Goal: Transaction & Acquisition: Purchase product/service

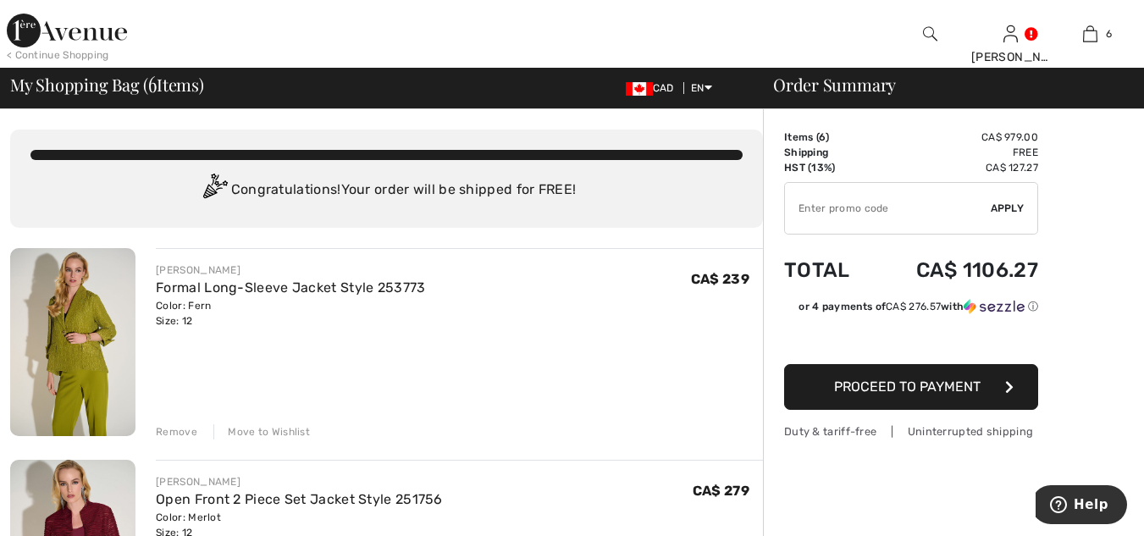
click at [821, 213] on input "TEXT" at bounding box center [888, 208] width 206 height 51
click at [1005, 207] on span "Apply" at bounding box center [1008, 208] width 34 height 15
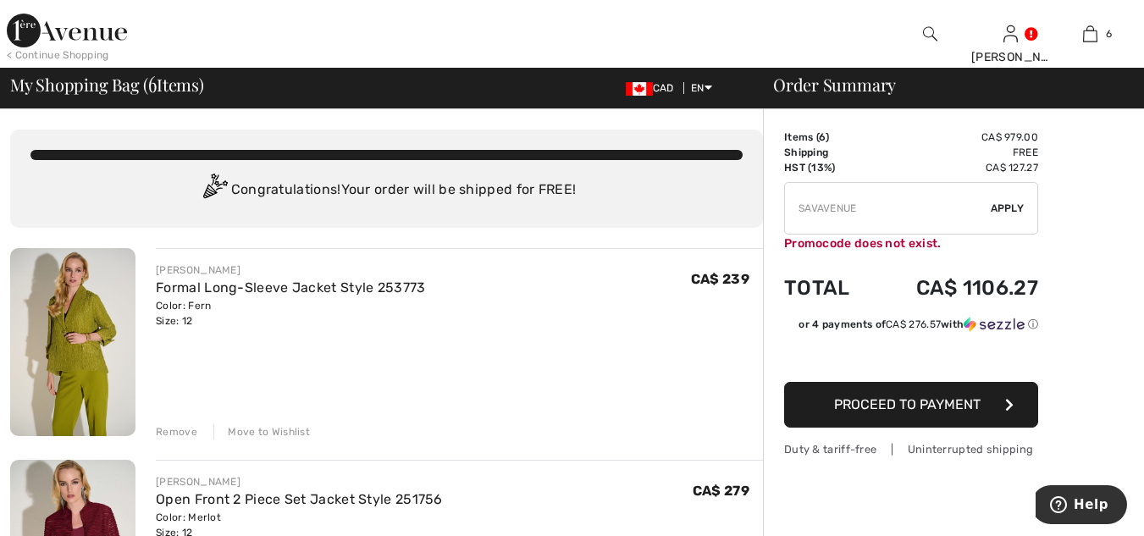
click at [868, 209] on input "TEXT" at bounding box center [888, 208] width 206 height 51
type input "S"
click at [68, 56] on div "< Continue Shopping" at bounding box center [58, 54] width 102 height 15
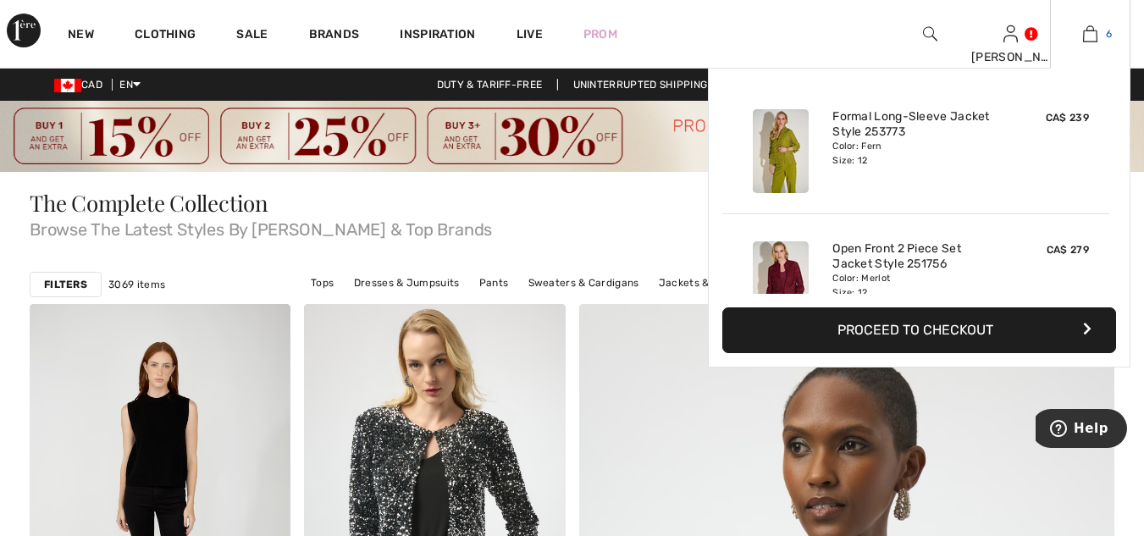
click at [1099, 32] on link "6" at bounding box center [1090, 34] width 79 height 20
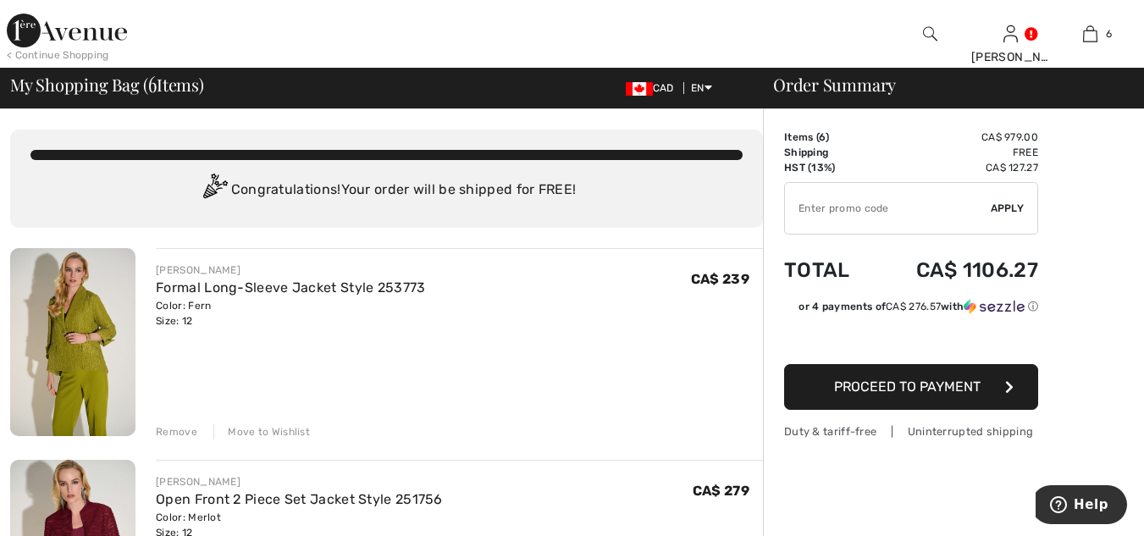
click at [803, 211] on input "TEXT" at bounding box center [888, 208] width 206 height 51
type input "SALEAVENUE"
click at [1009, 205] on span "Apply" at bounding box center [1008, 208] width 34 height 15
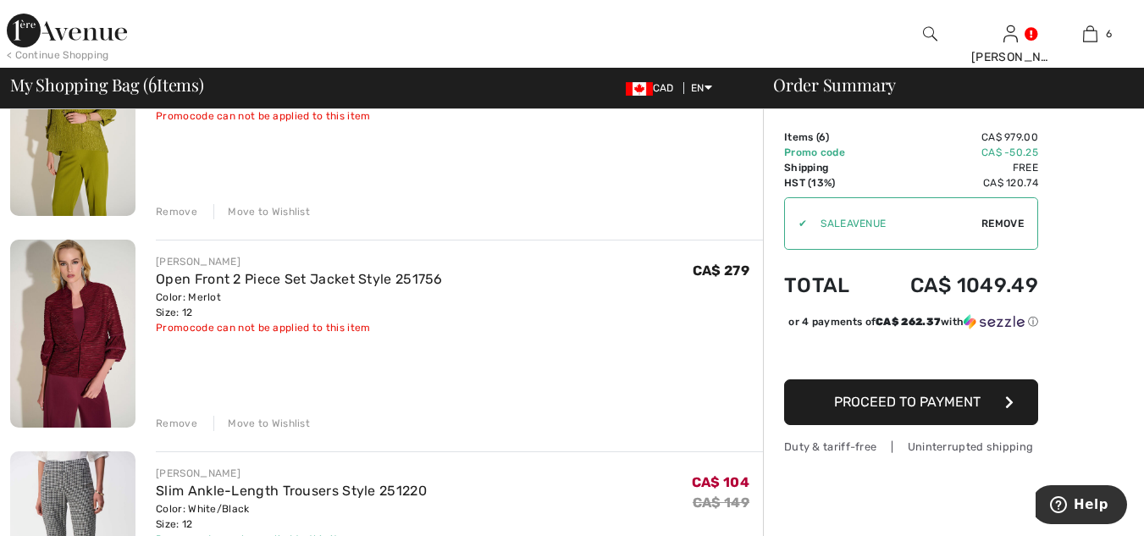
scroll to position [66, 0]
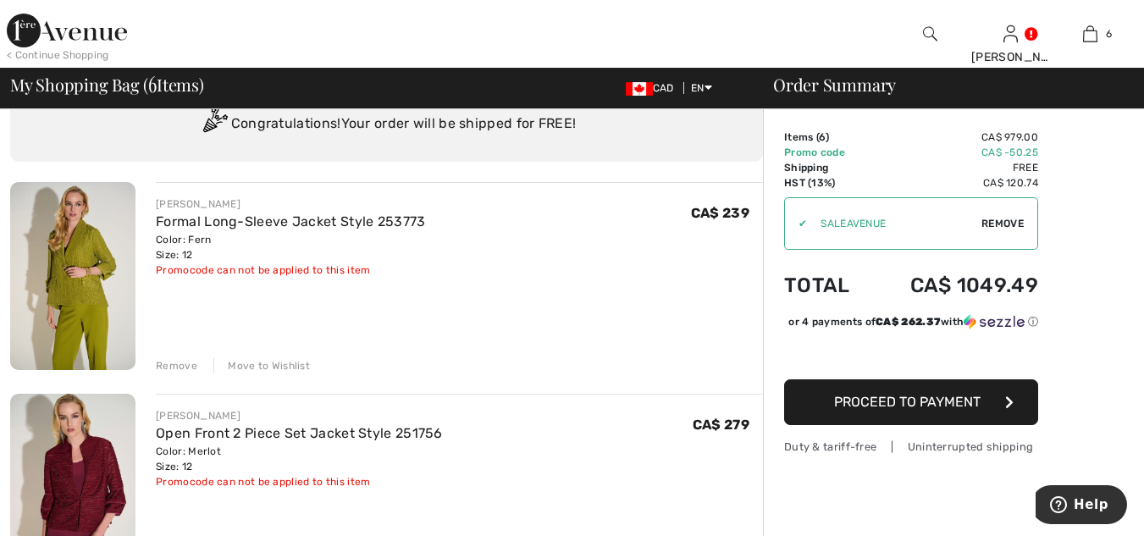
click at [87, 53] on div "< Continue Shopping" at bounding box center [58, 54] width 102 height 15
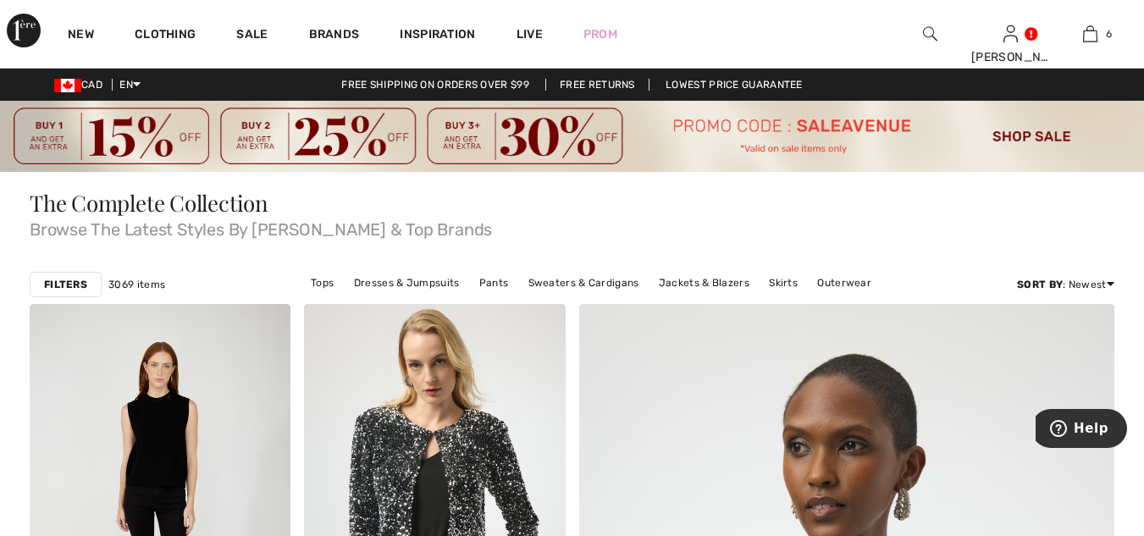
click at [927, 28] on img at bounding box center [930, 34] width 14 height 20
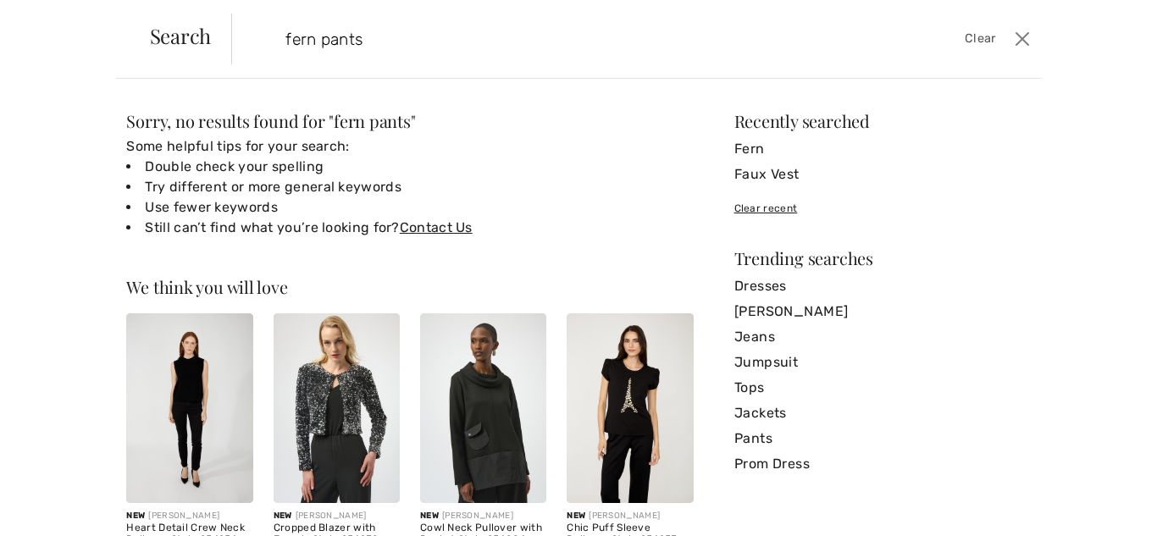
type input "fern pants"
click at [742, 149] on link "Fern" at bounding box center [882, 148] width 296 height 25
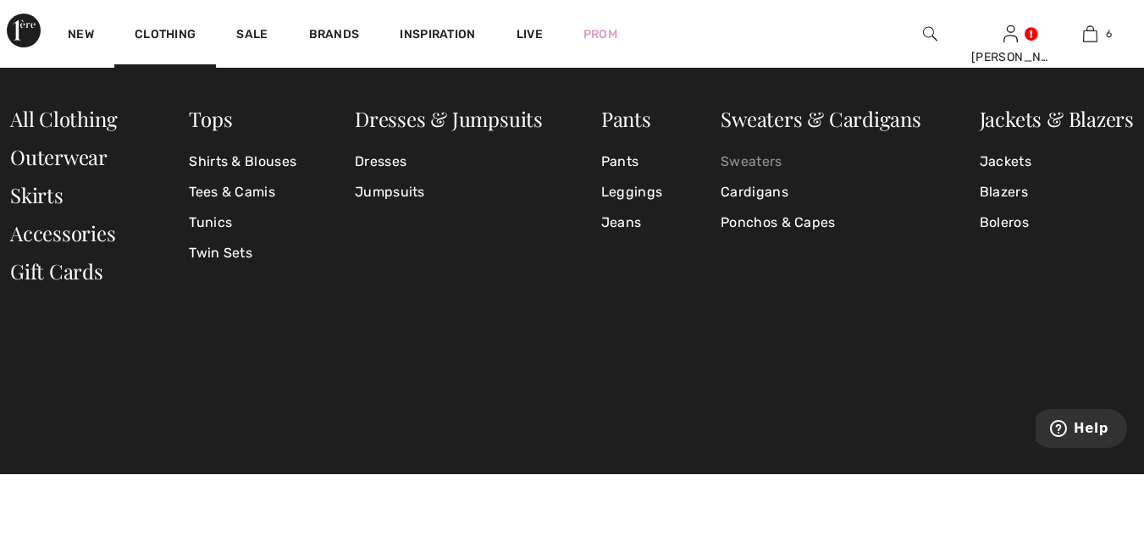
click at [765, 161] on link "Sweaters" at bounding box center [821, 161] width 201 height 30
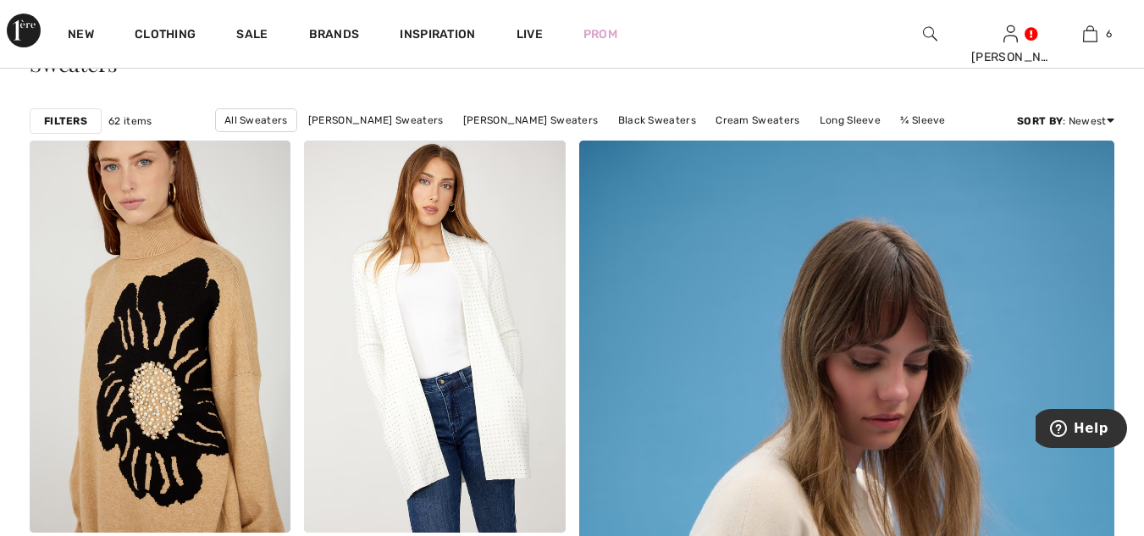
scroll to position [260, 0]
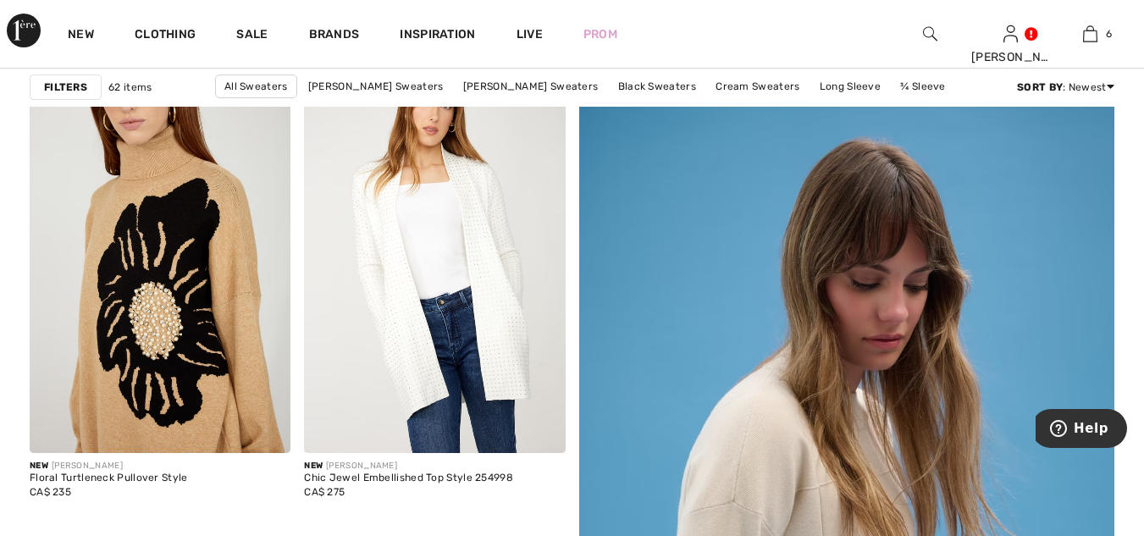
click at [70, 87] on strong "Filters" at bounding box center [65, 87] width 43 height 15
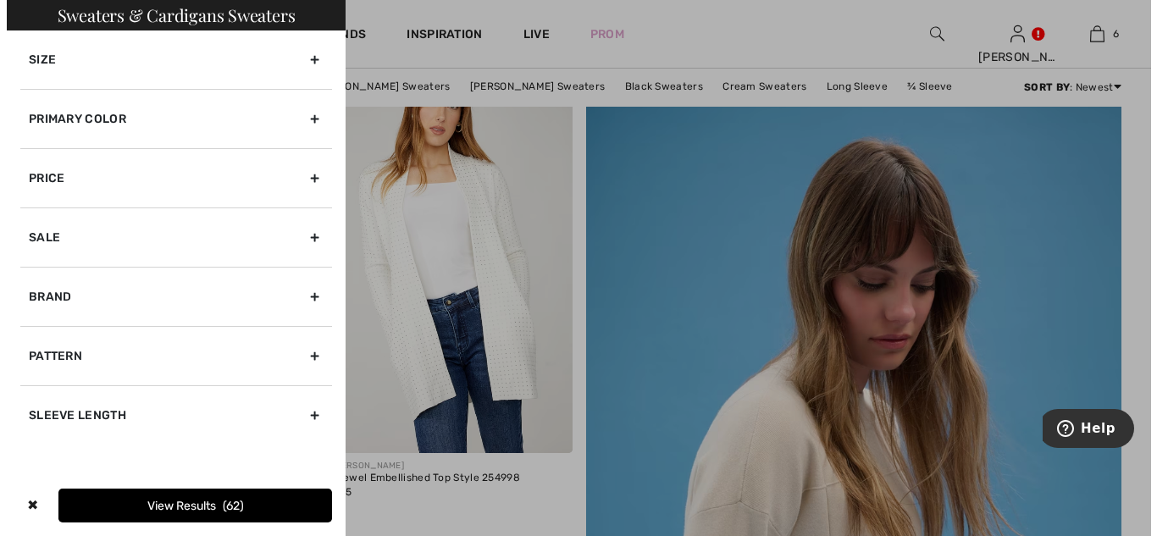
scroll to position [261, 0]
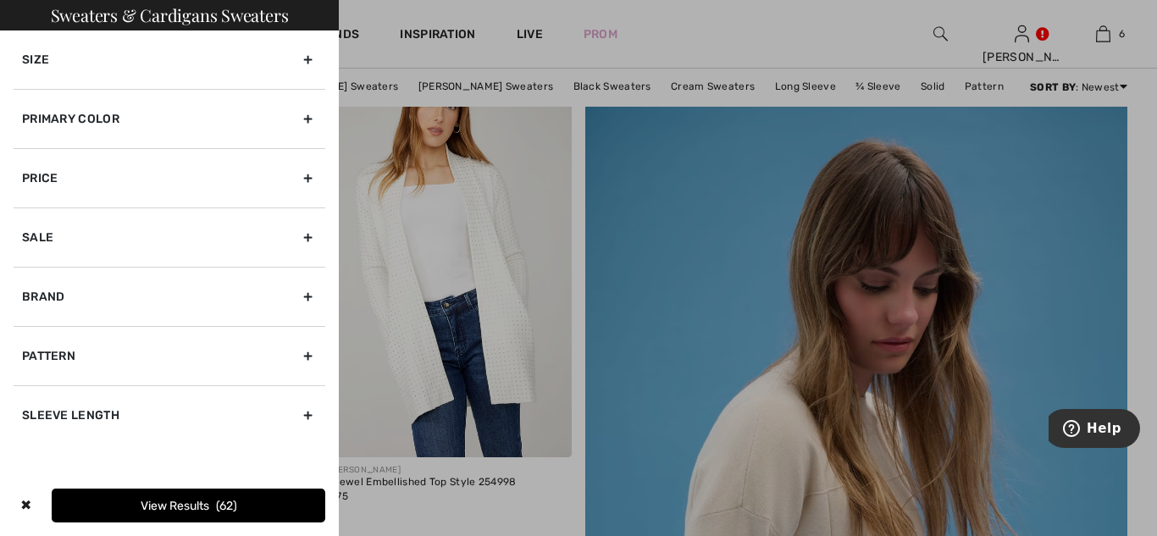
click at [75, 295] on div "Brand" at bounding box center [170, 296] width 312 height 59
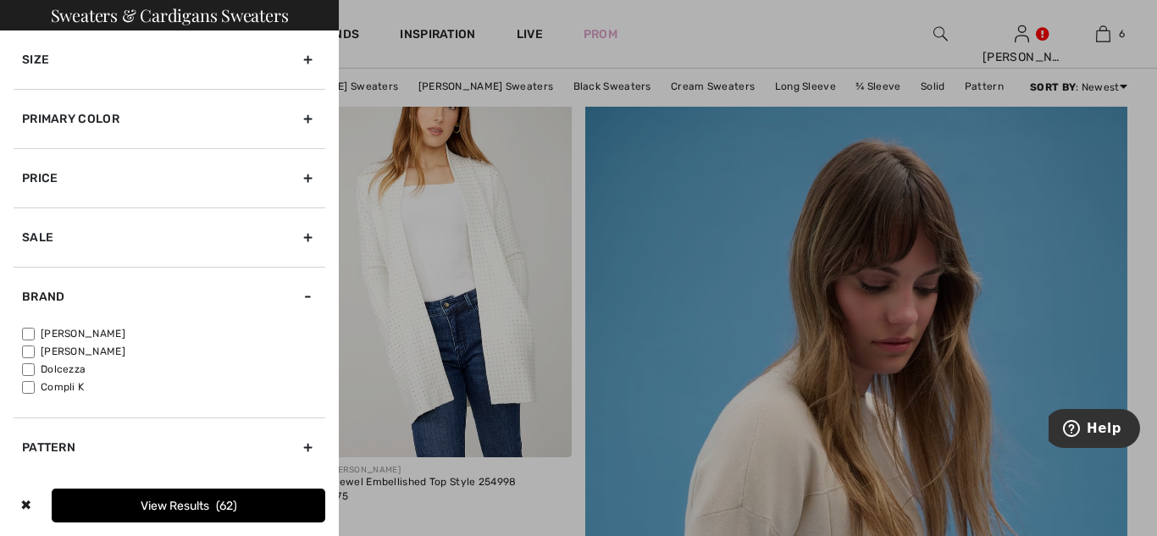
click at [85, 332] on label "[PERSON_NAME]" at bounding box center [173, 333] width 303 height 15
click at [35, 332] on input"] "[PERSON_NAME]" at bounding box center [28, 334] width 13 height 13
checkbox input"] "true"
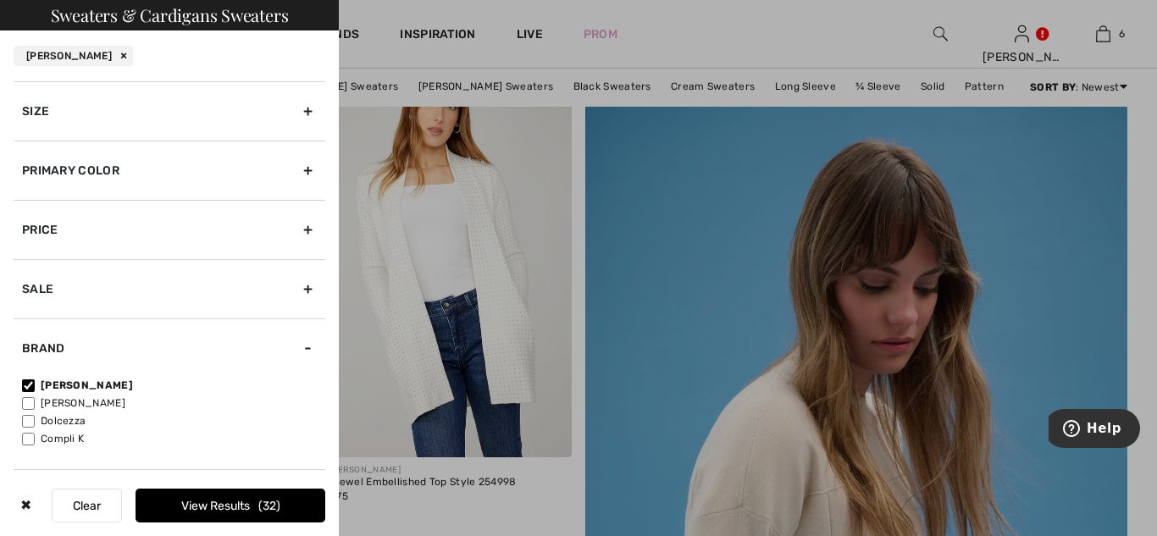
click at [231, 506] on button "View Results 32" at bounding box center [230, 506] width 190 height 34
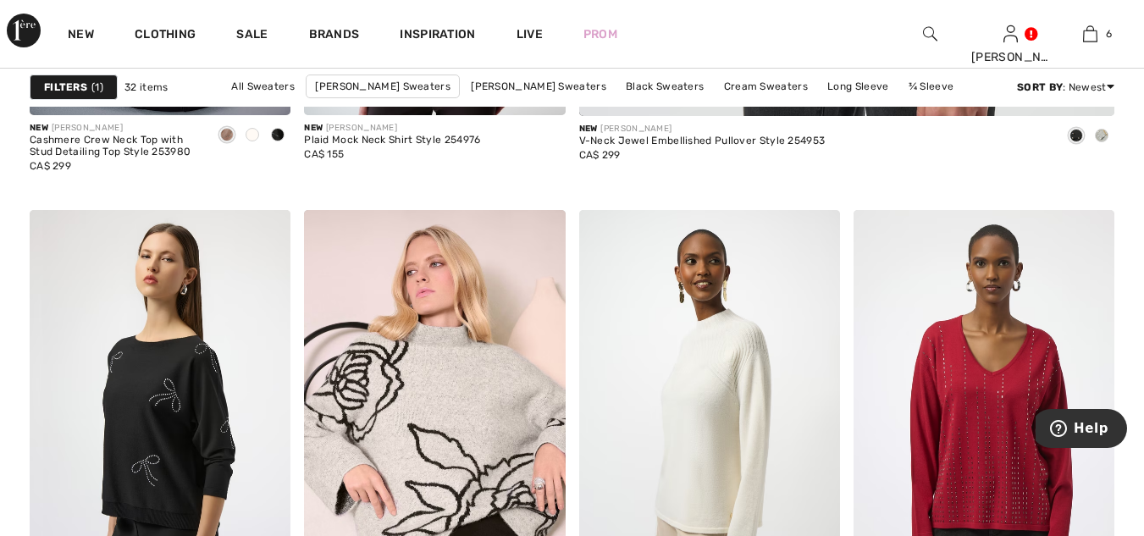
scroll to position [1219, 0]
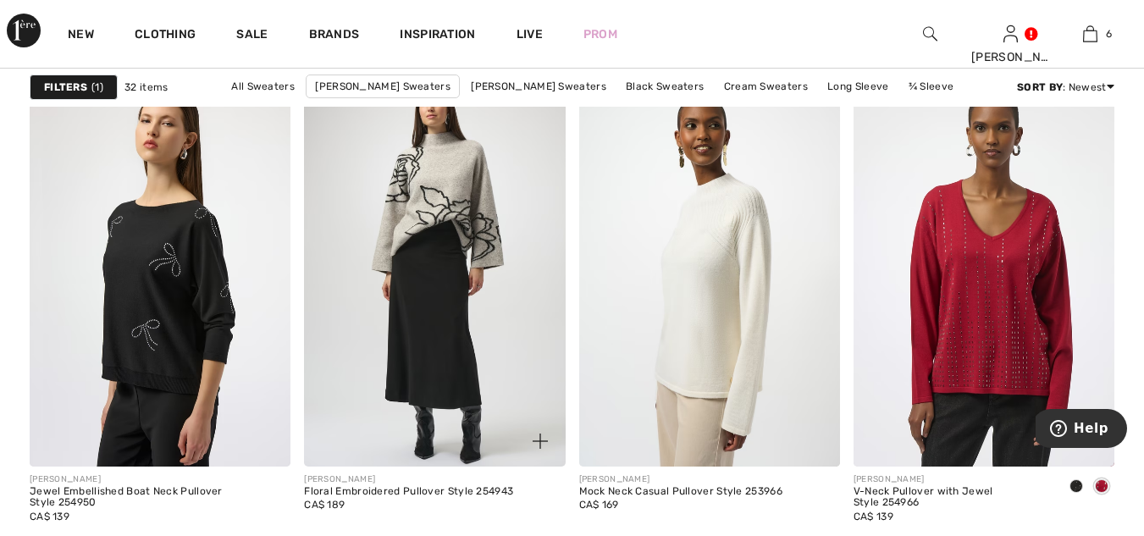
click at [416, 330] on img at bounding box center [434, 270] width 261 height 391
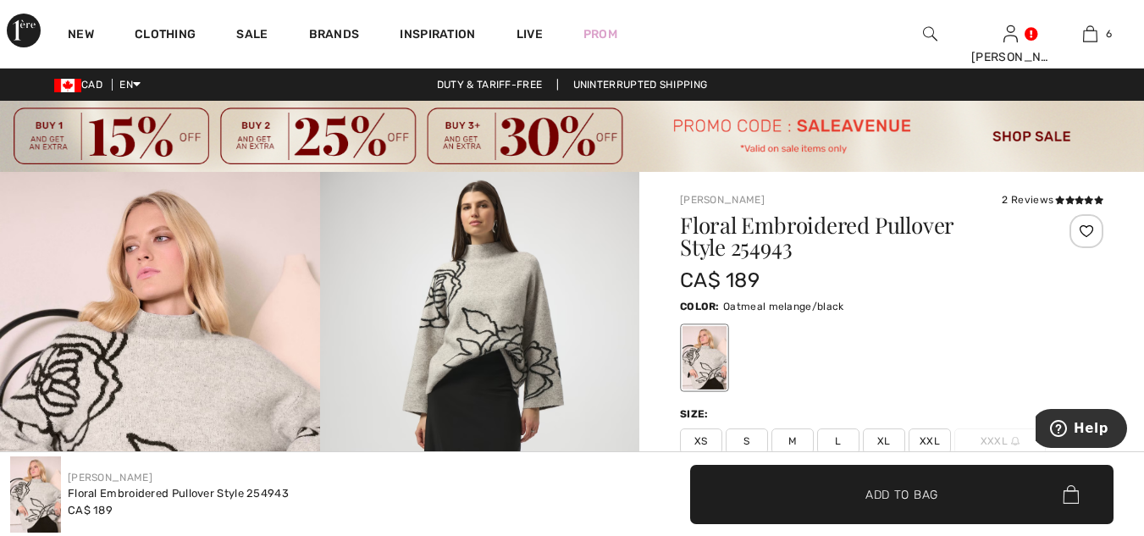
click at [837, 443] on span "L" at bounding box center [838, 440] width 42 height 25
click at [838, 491] on span "✔ Added to Bag" at bounding box center [876, 494] width 103 height 18
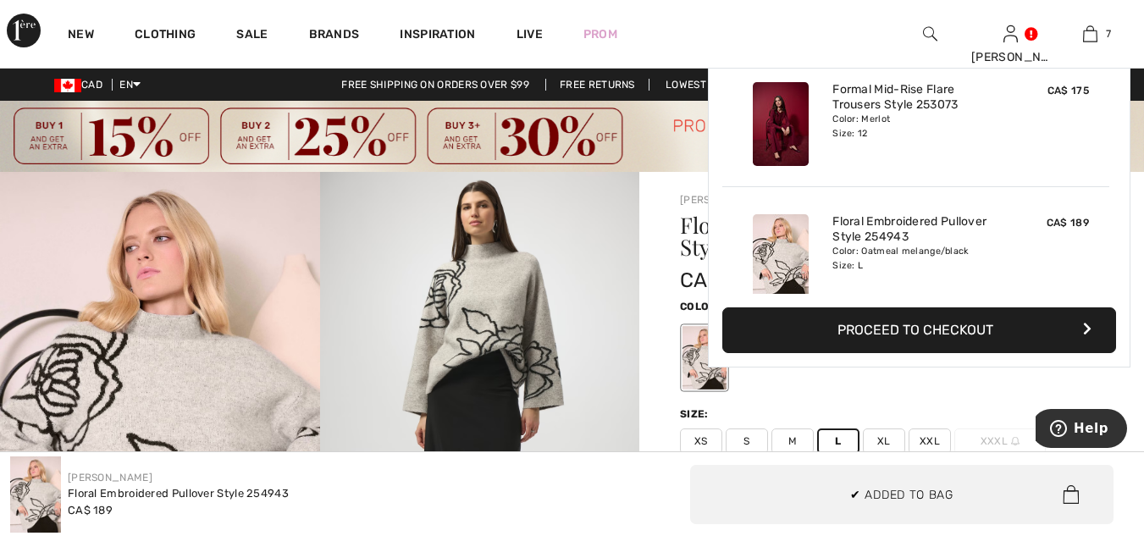
scroll to position [713, 0]
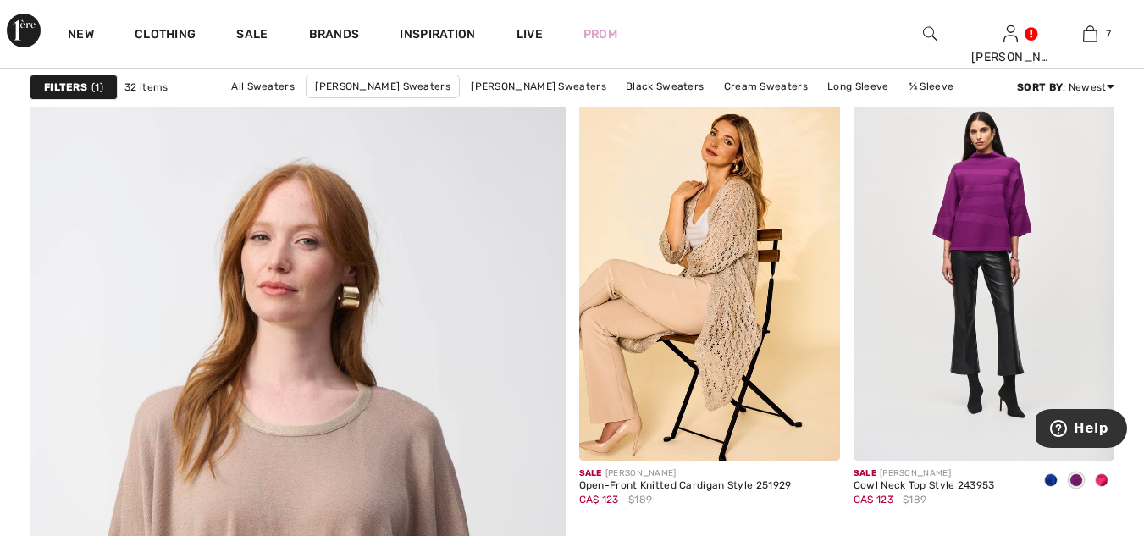
scroll to position [4176, 0]
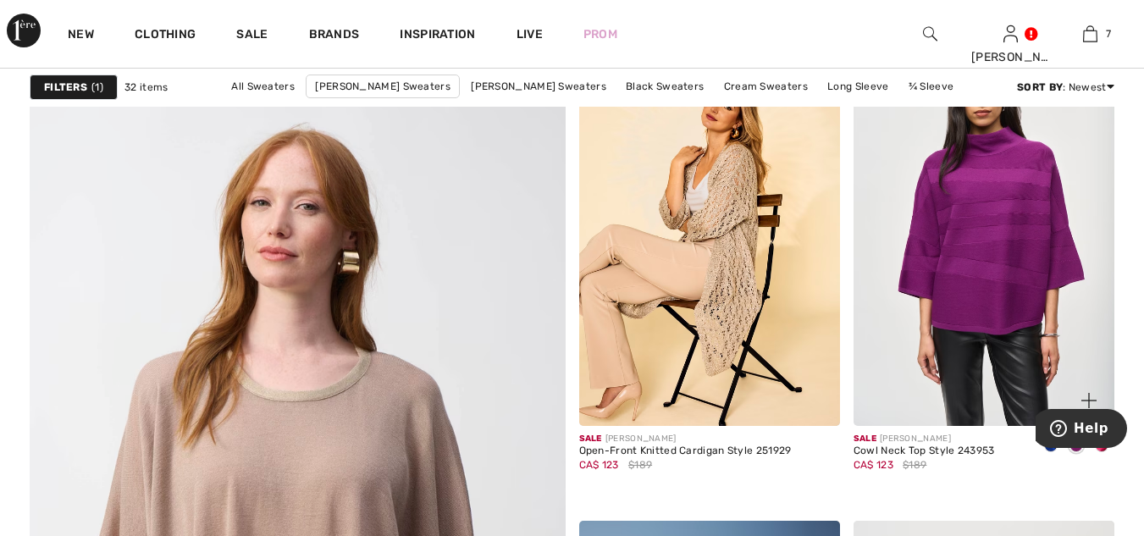
click at [984, 268] on img at bounding box center [984, 230] width 261 height 391
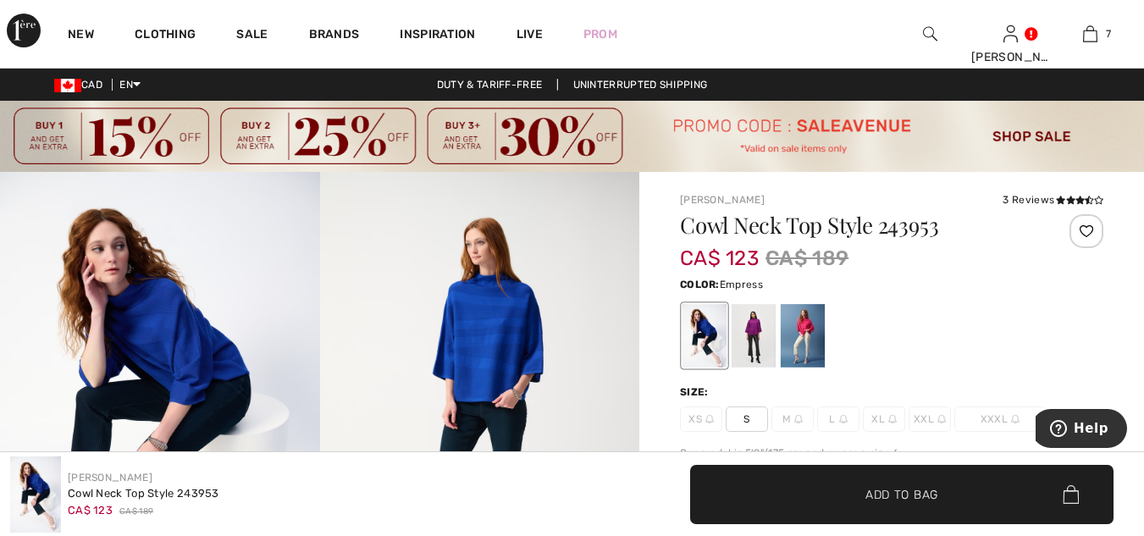
click at [765, 334] on div at bounding box center [754, 337] width 44 height 64
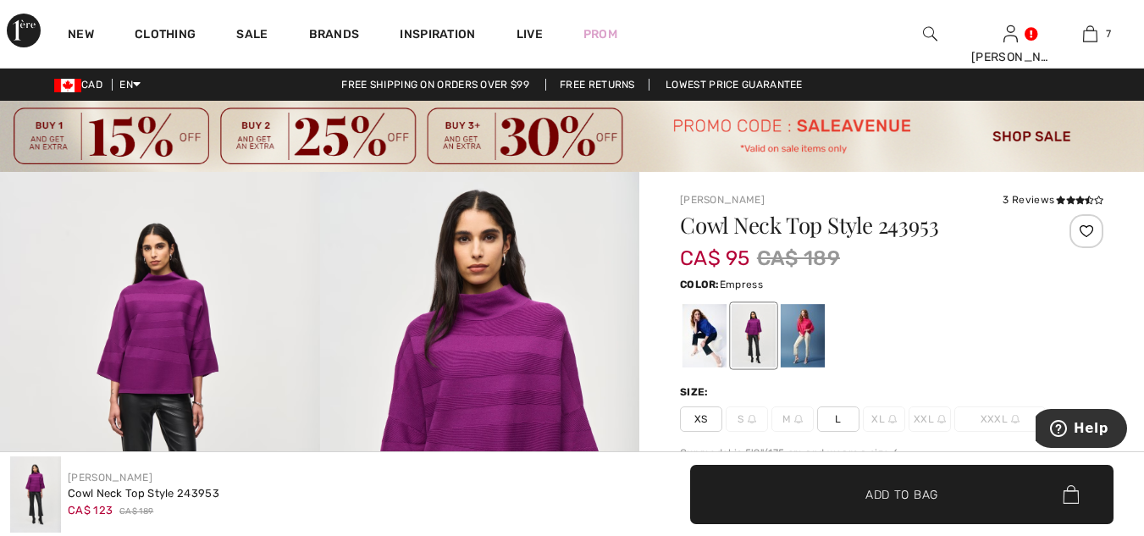
click at [765, 334] on div at bounding box center [754, 337] width 44 height 64
click at [839, 421] on span "L" at bounding box center [838, 418] width 42 height 25
click at [801, 329] on div at bounding box center [803, 337] width 44 height 64
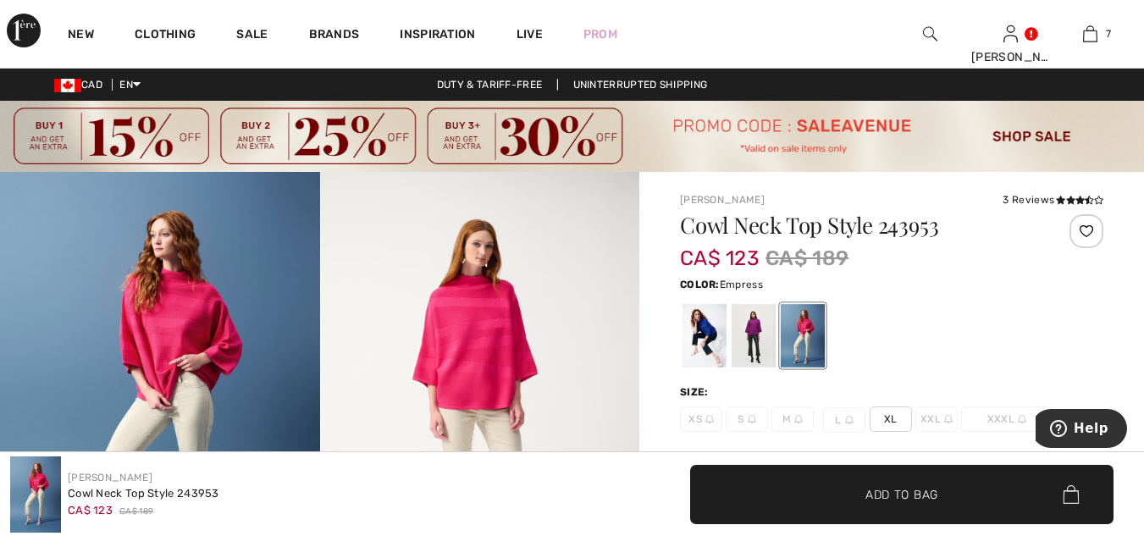
click at [760, 338] on div at bounding box center [754, 337] width 44 height 64
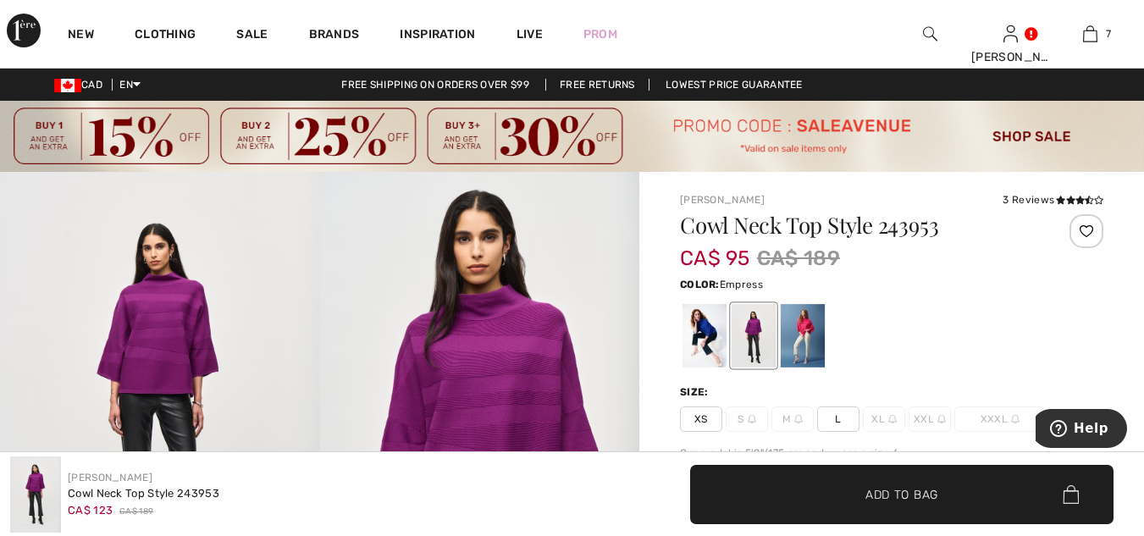
click at [847, 417] on span "L" at bounding box center [838, 418] width 42 height 25
click at [849, 495] on span "✔ Added to Bag" at bounding box center [876, 494] width 103 height 18
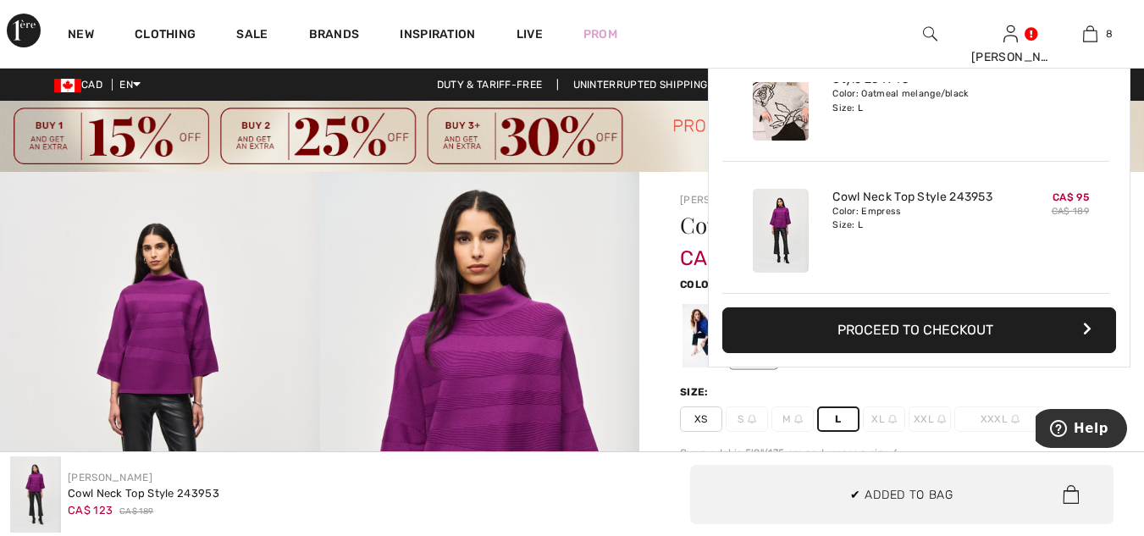
scroll to position [845, 0]
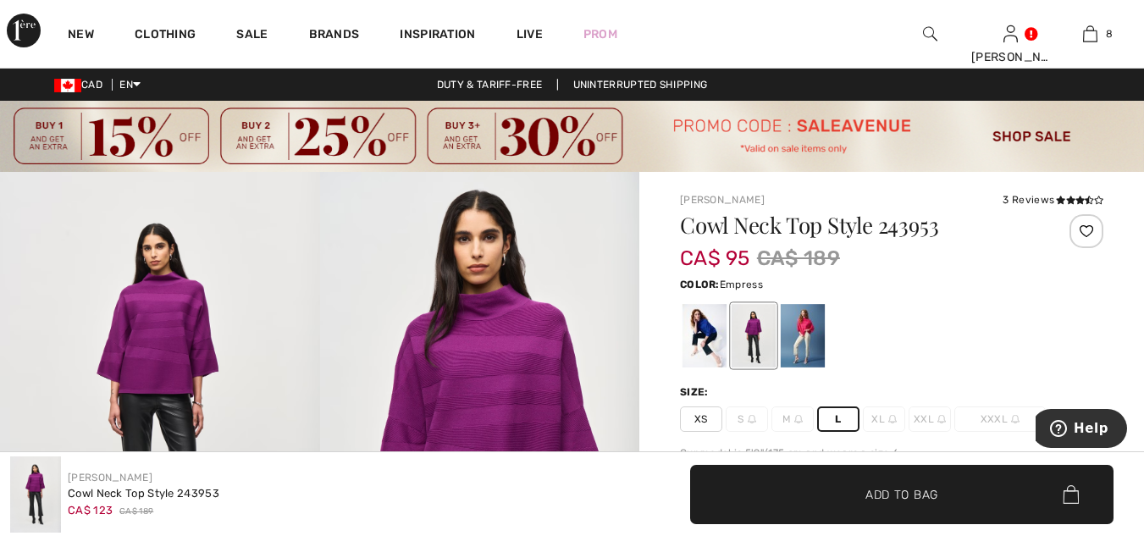
click at [63, 75] on div "CAD EN English Français Duty & tariff-free | Uninterrupted shipping Free shippi…" at bounding box center [572, 85] width 1144 height 32
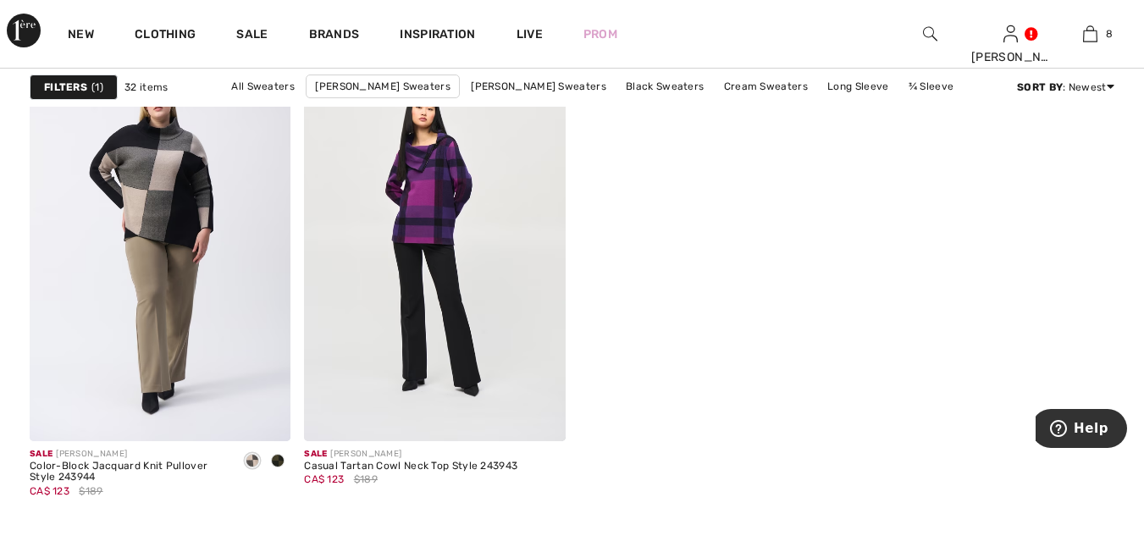
scroll to position [5176, 0]
